Goal: Check status: Check status

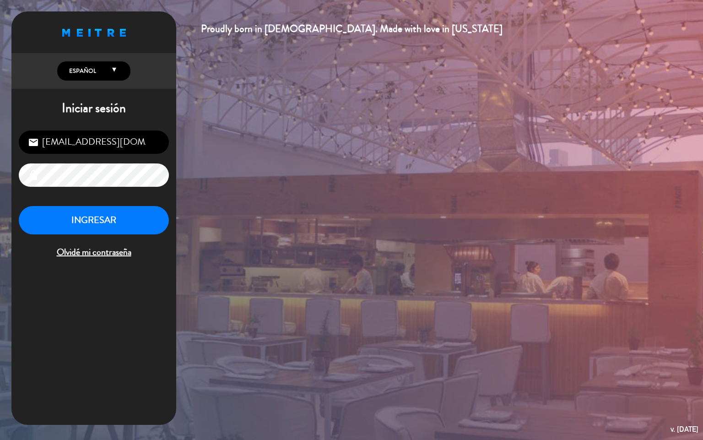
click at [76, 215] on button "INGRESAR" at bounding box center [94, 220] width 150 height 29
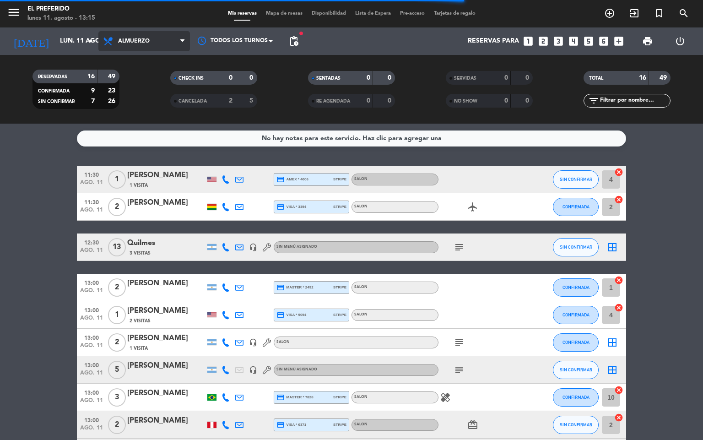
click at [133, 47] on span "Almuerzo" at bounding box center [143, 41] width 91 height 20
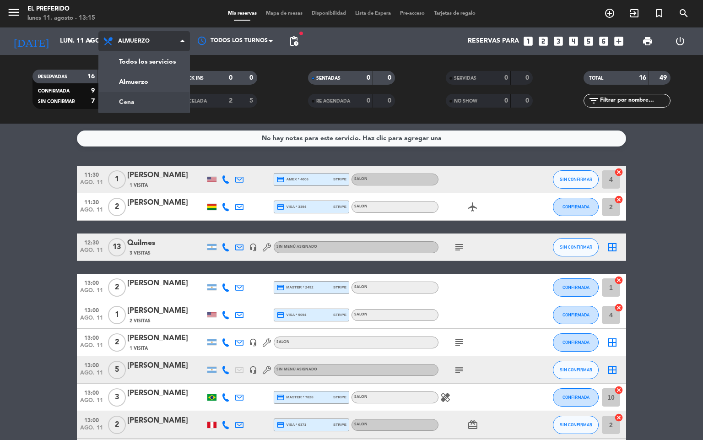
click at [150, 97] on div "menu El Preferido lunes 11. agosto - 13:15 Mis reservas Mapa de mesas Disponibi…" at bounding box center [351, 62] width 703 height 124
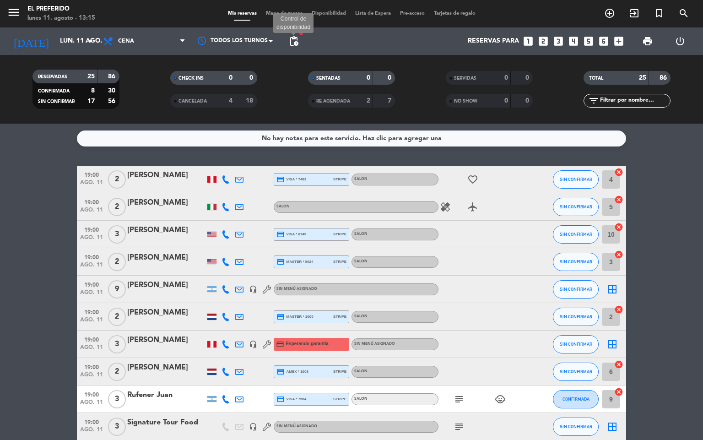
click at [298, 40] on span "pending_actions" at bounding box center [293, 41] width 11 height 11
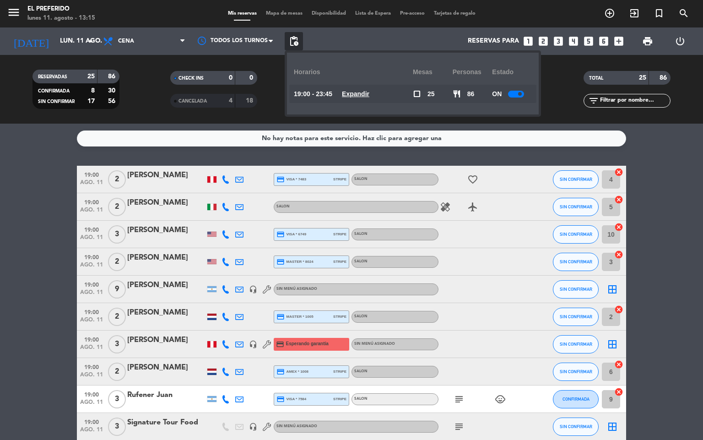
click at [365, 94] on u "Expandir" at bounding box center [355, 93] width 27 height 7
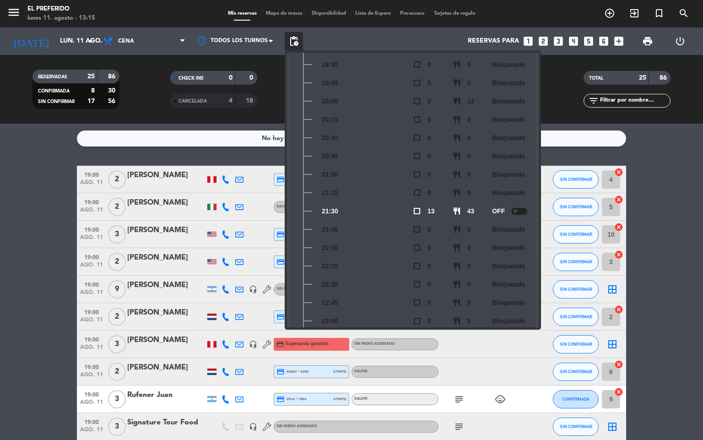
scroll to position [153, 0]
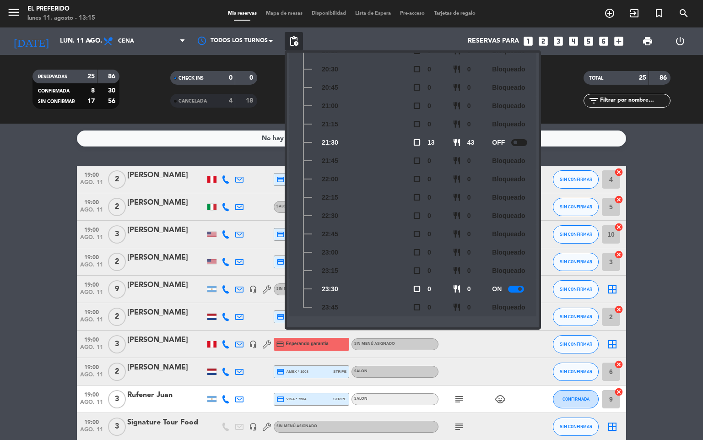
drag, startPoint x: 0, startPoint y: 264, endPoint x: 53, endPoint y: 270, distance: 53.0
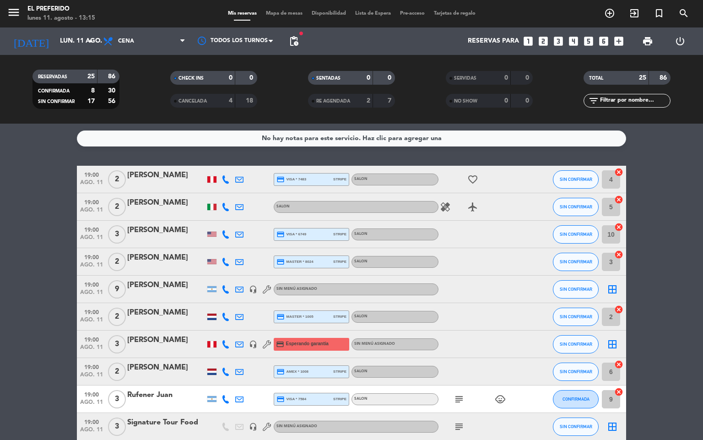
click at [301, 42] on span "pending_actions" at bounding box center [294, 41] width 18 height 18
click at [297, 41] on span "pending_actions" at bounding box center [293, 41] width 11 height 11
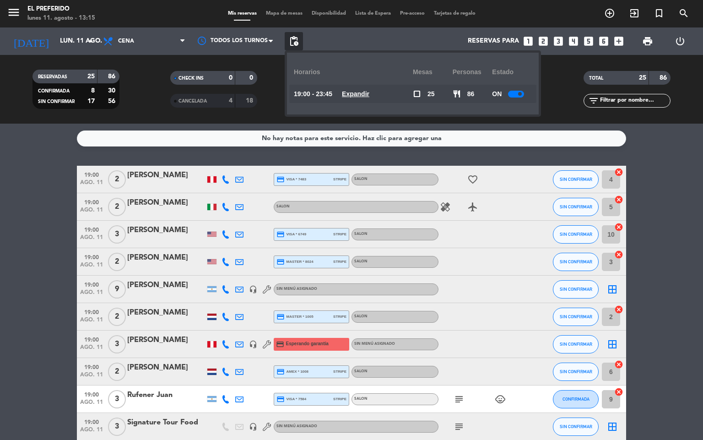
click at [368, 96] on u "Expandir" at bounding box center [355, 93] width 27 height 7
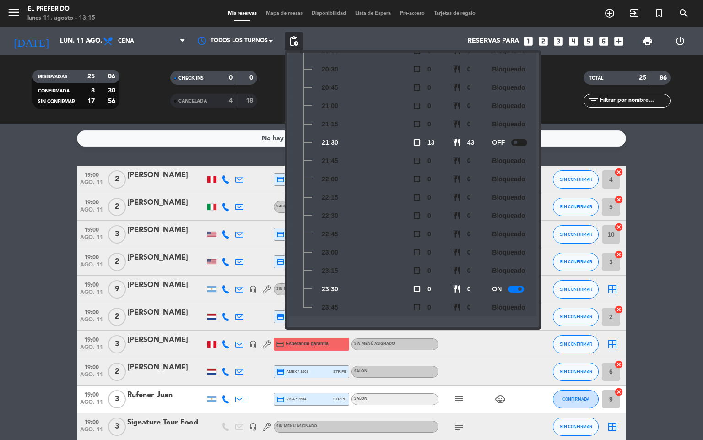
click at [142, 267] on div at bounding box center [166, 267] width 78 height 7
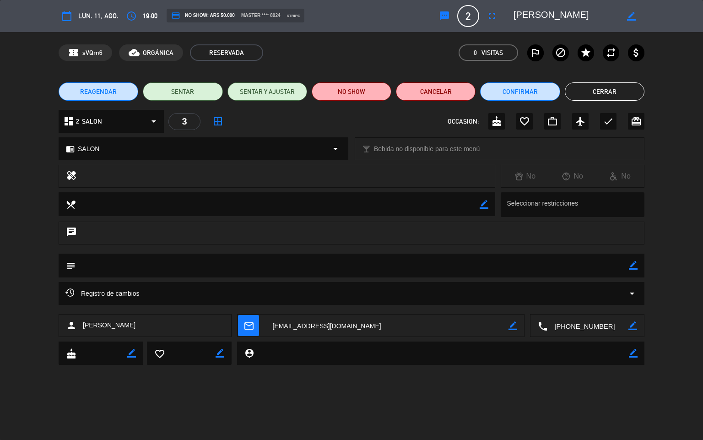
click at [617, 91] on button "Cerrar" at bounding box center [605, 91] width 80 height 18
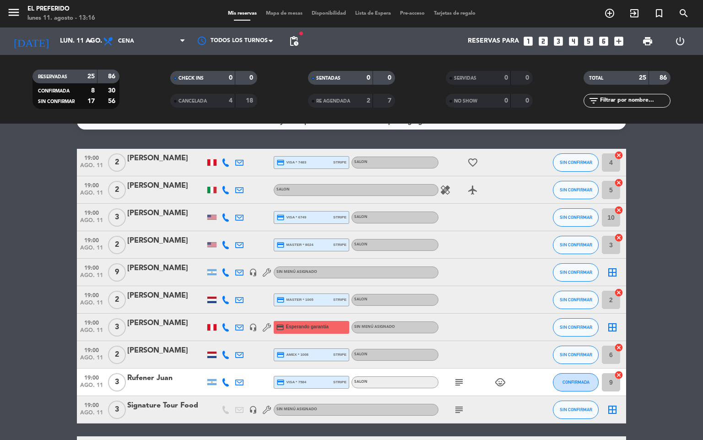
scroll to position [0, 0]
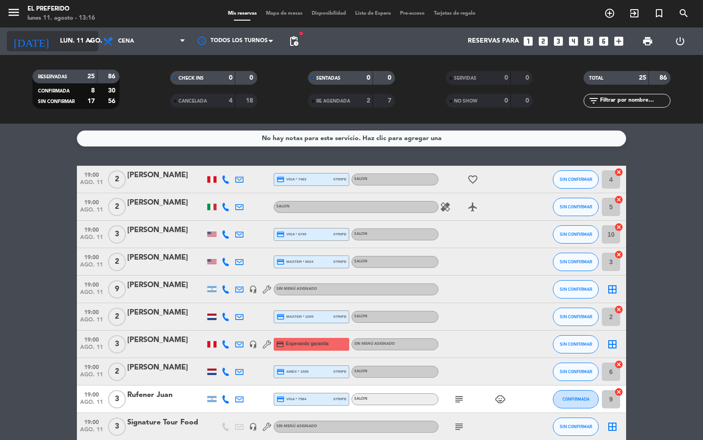
click at [69, 33] on input "lun. 11 ago." at bounding box center [98, 41] width 87 height 16
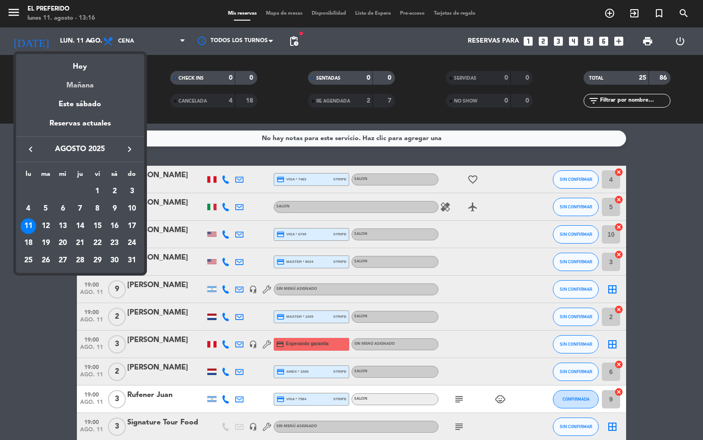
click at [81, 81] on div "Mañana" at bounding box center [80, 82] width 128 height 19
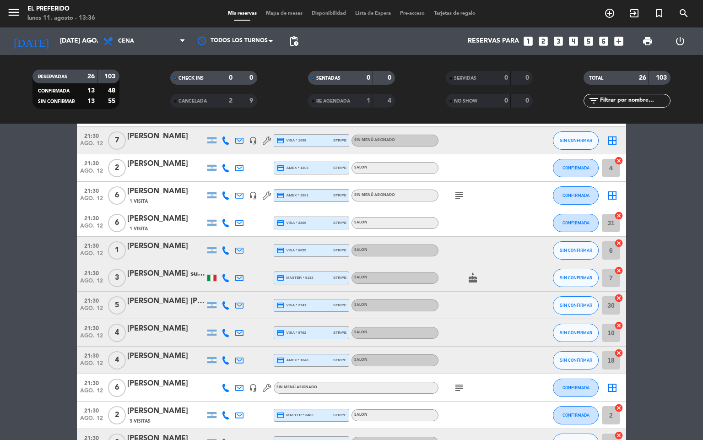
scroll to position [537, 0]
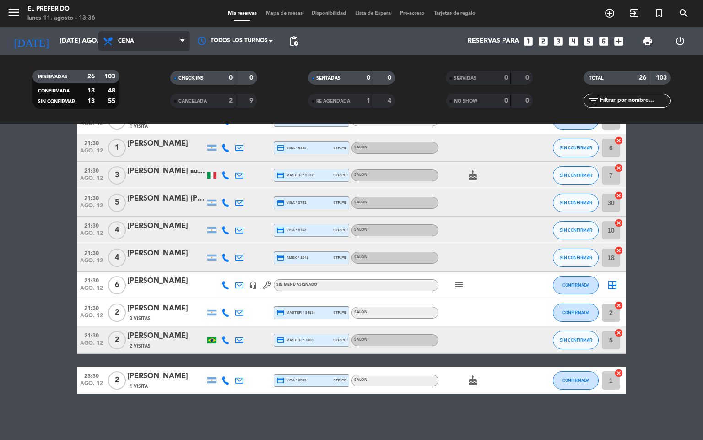
click at [114, 49] on span "Cena" at bounding box center [143, 41] width 91 height 20
click at [124, 76] on div "menu El Preferido lunes 11. agosto - 13:36 Mis reservas Mapa de mesas Disponibi…" at bounding box center [351, 62] width 703 height 124
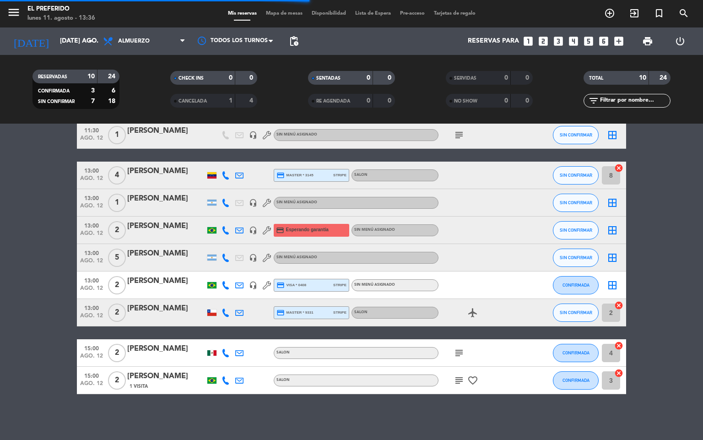
scroll to position [71, 0]
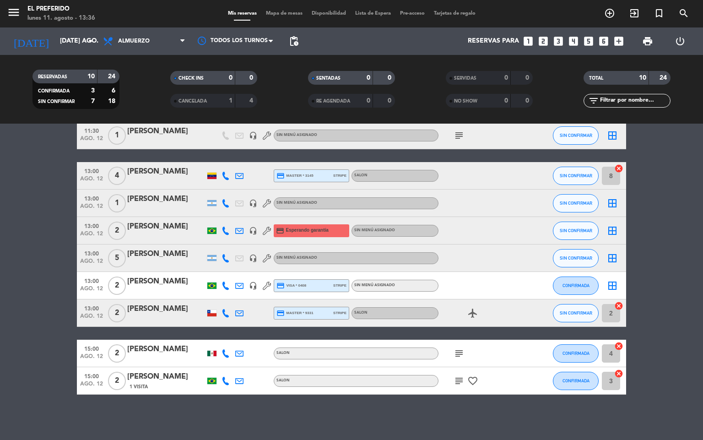
click at [457, 355] on icon "subject" at bounding box center [458, 353] width 11 height 11
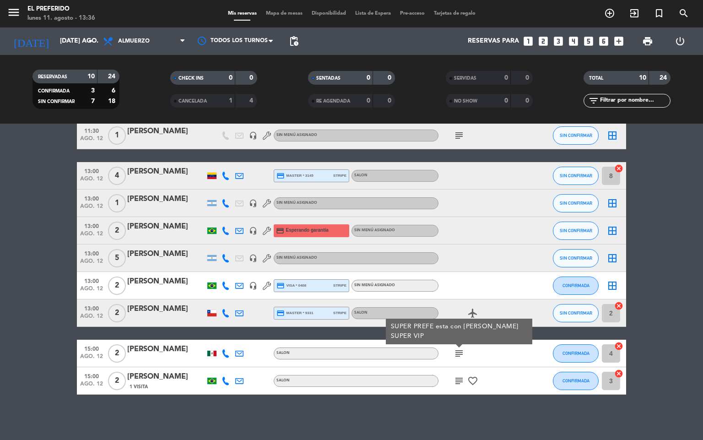
click at [460, 377] on icon "subject" at bounding box center [458, 380] width 11 height 11
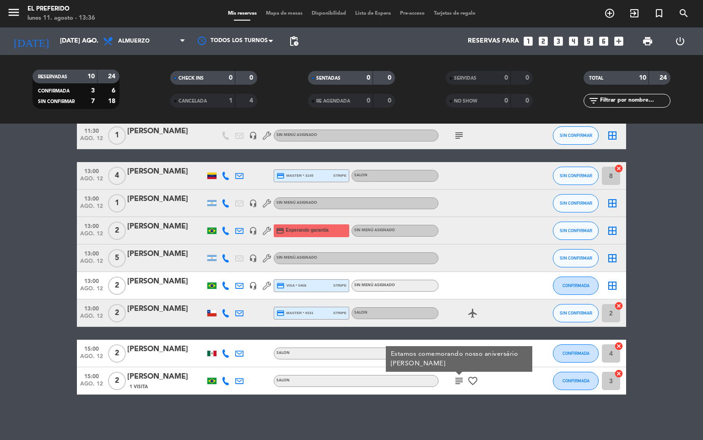
click at [453, 393] on div "subject Estamos comemorando nosso aniversário [PERSON_NAME] favorite_border" at bounding box center [479, 380] width 82 height 27
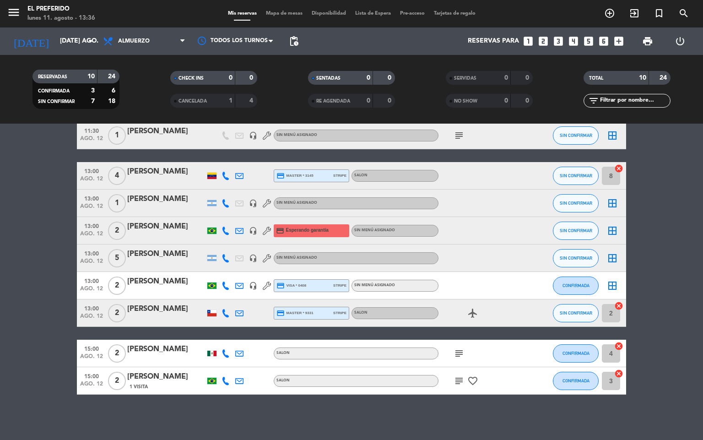
click at [460, 353] on icon "subject" at bounding box center [458, 353] width 11 height 11
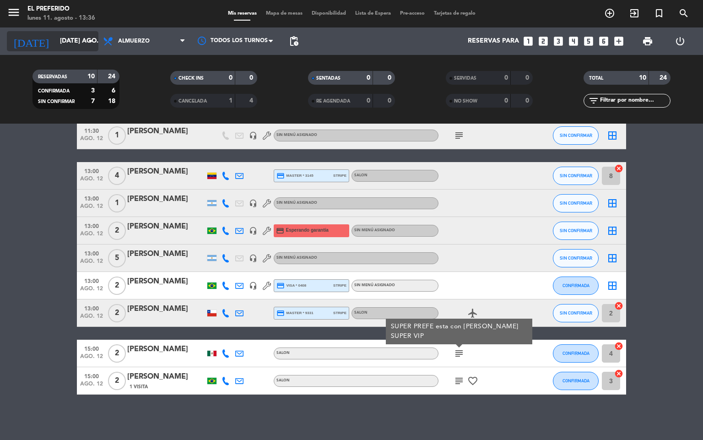
click at [82, 48] on input "[DATE] ago." at bounding box center [98, 41] width 87 height 16
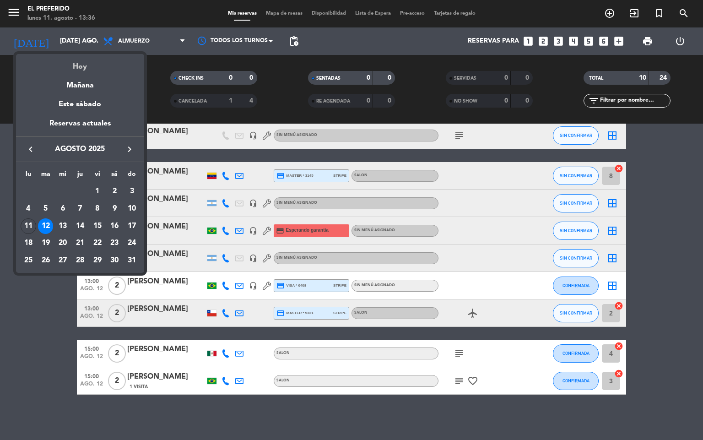
click at [81, 64] on div "Hoy" at bounding box center [80, 63] width 128 height 19
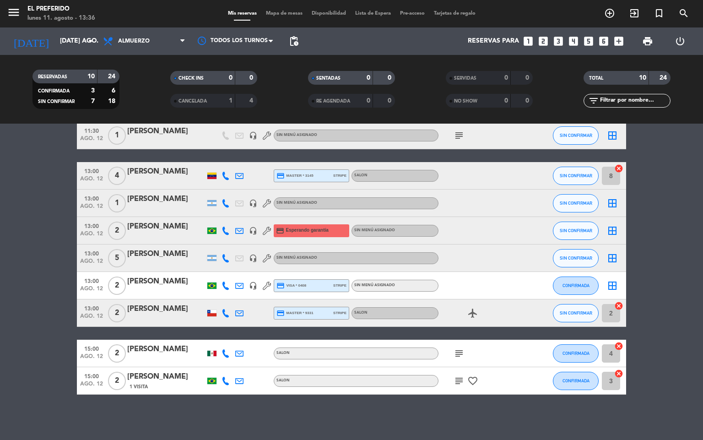
type input "lun. 11 ago."
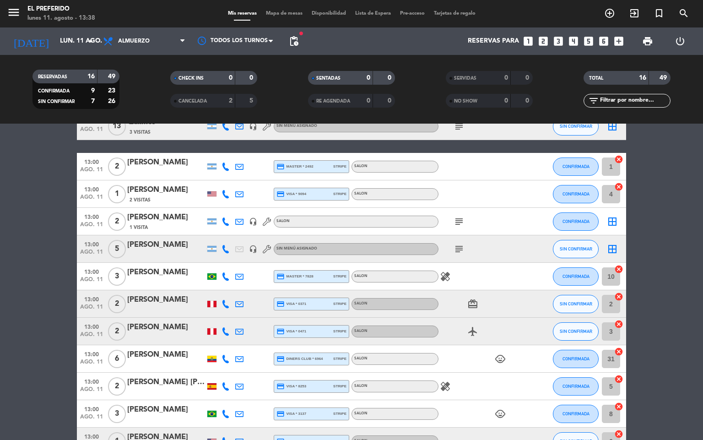
scroll to position [43, 0]
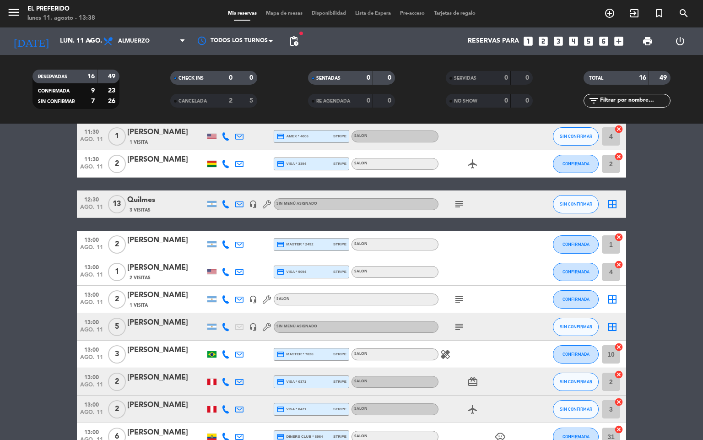
click at [459, 202] on icon "subject" at bounding box center [458, 204] width 11 height 11
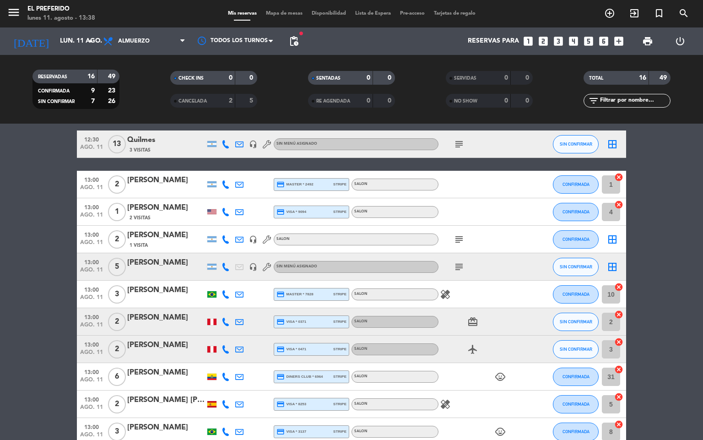
scroll to position [249, 0]
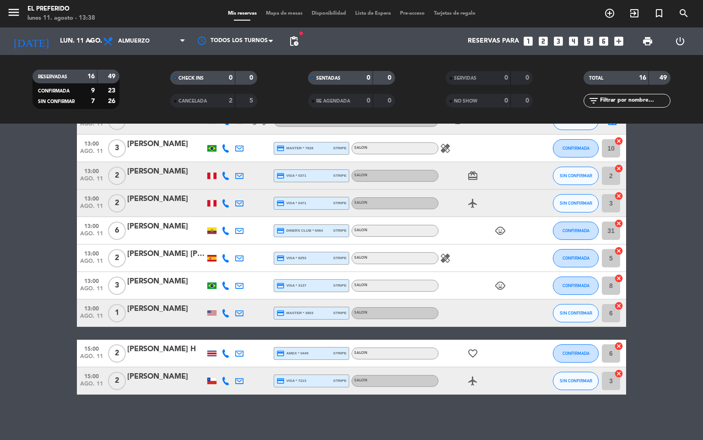
click at [449, 260] on icon "healing" at bounding box center [445, 258] width 11 height 11
